Goal: Information Seeking & Learning: Learn about a topic

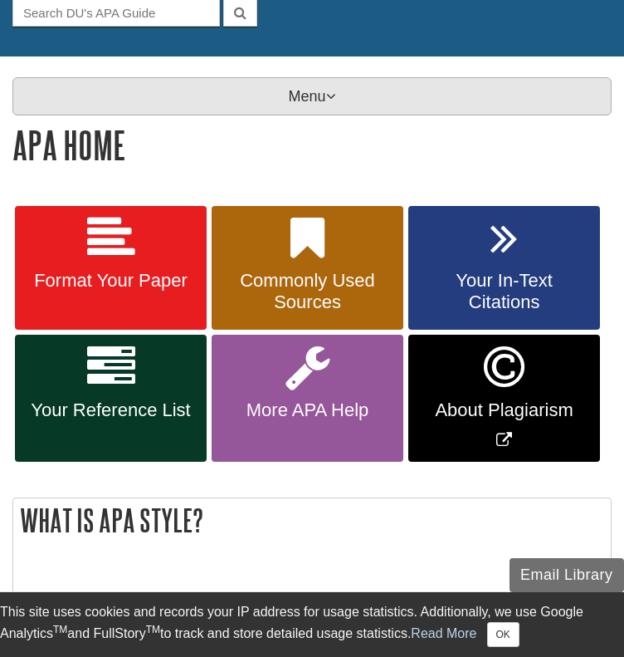
scroll to position [176, 0]
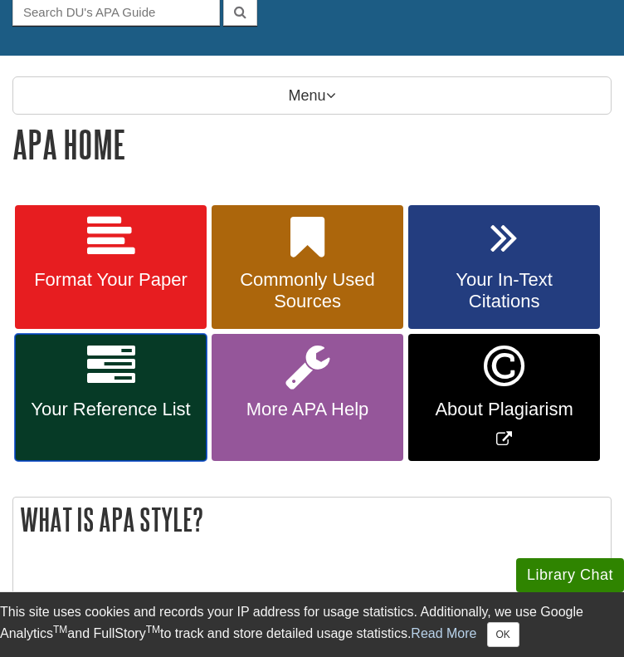
click at [145, 373] on link "Your Reference List" at bounding box center [111, 397] width 192 height 127
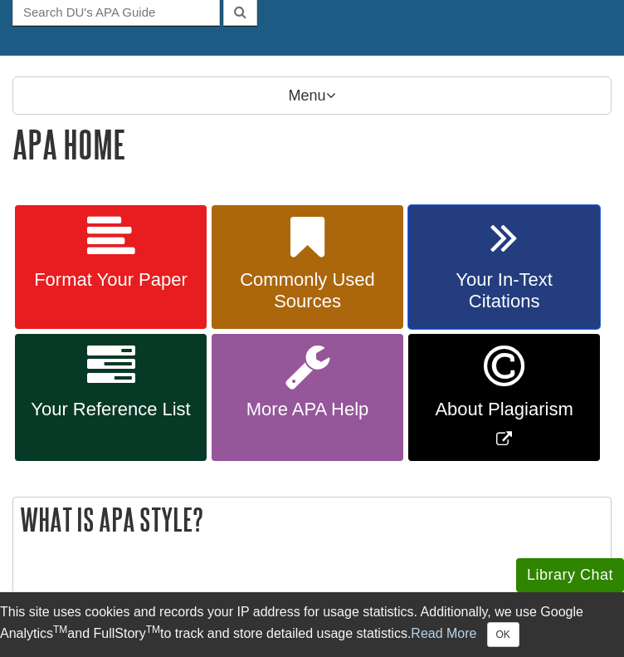
click at [482, 223] on link "Your In-Text Citations" at bounding box center [504, 267] width 192 height 125
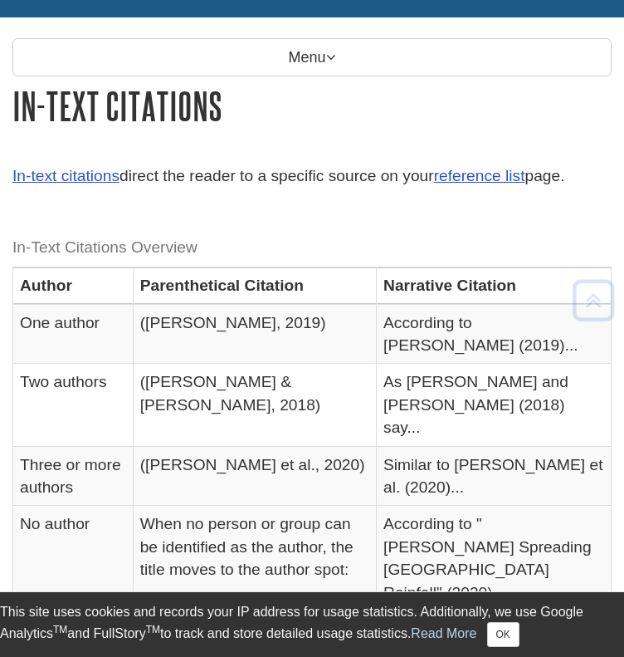
scroll to position [216, 0]
